Goal: Information Seeking & Learning: Learn about a topic

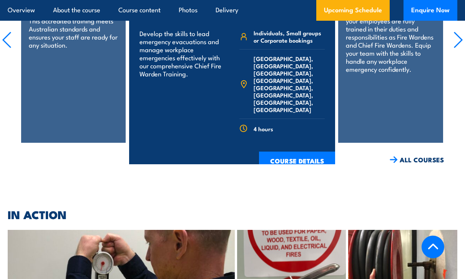
scroll to position [1955, 0]
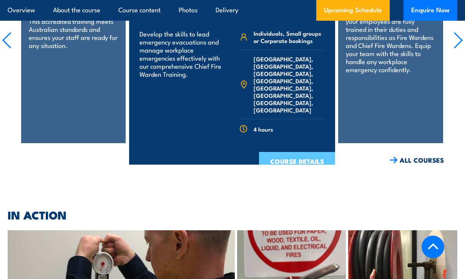
click at [307, 152] on link "COURSE DETAILS" at bounding box center [297, 162] width 76 height 20
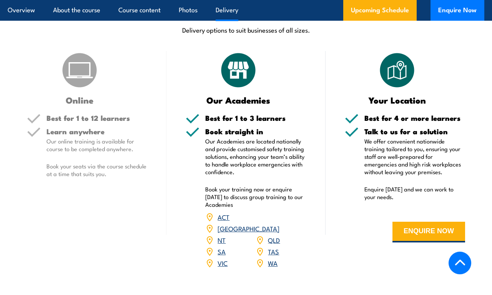
scroll to position [1051, 0]
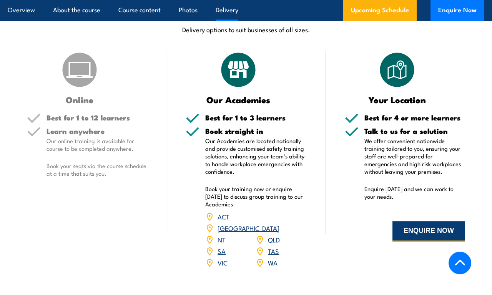
click at [397, 223] on button "ENQUIRE NOW" at bounding box center [428, 232] width 73 height 21
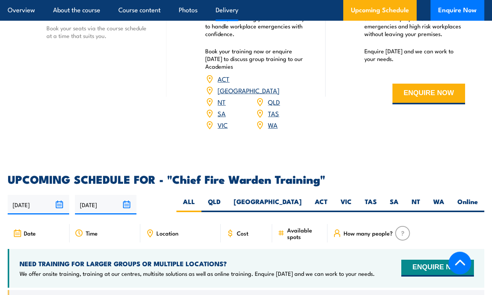
scroll to position [1193, 0]
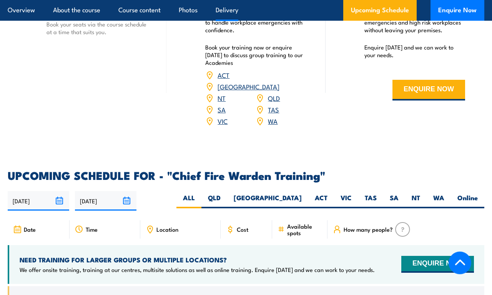
click at [228, 12] on link "Delivery" at bounding box center [227, 10] width 23 height 20
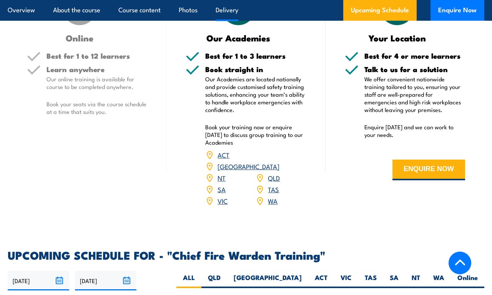
scroll to position [994, 0]
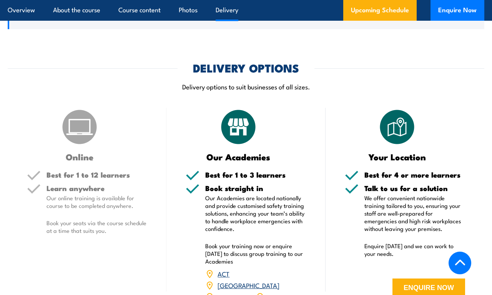
click at [279, 281] on link "[GEOGRAPHIC_DATA]" at bounding box center [248, 285] width 62 height 9
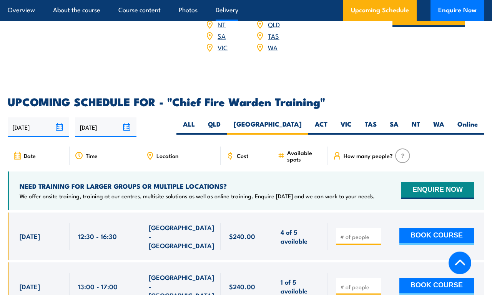
scroll to position [1337, 0]
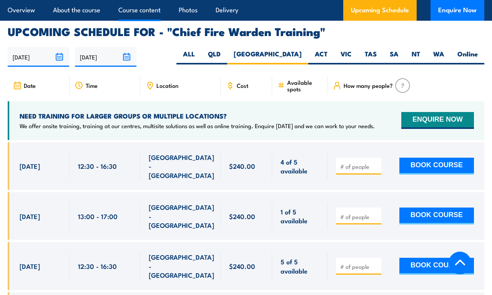
click at [154, 15] on link "Course content" at bounding box center [139, 10] width 42 height 20
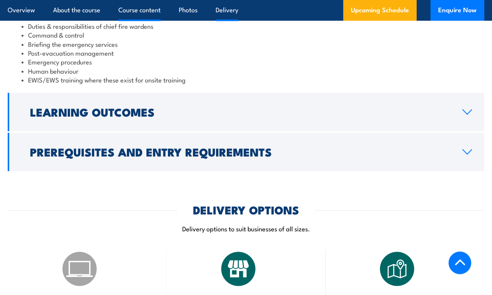
scroll to position [678, 0]
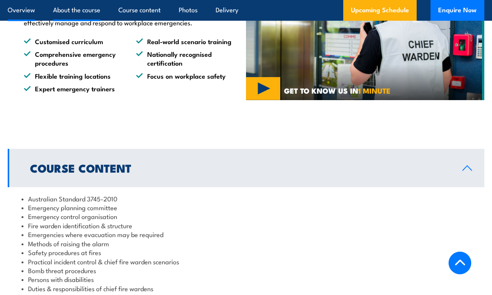
click at [22, 12] on link "Overview" at bounding box center [21, 10] width 27 height 20
